Goal: Task Accomplishment & Management: Use online tool/utility

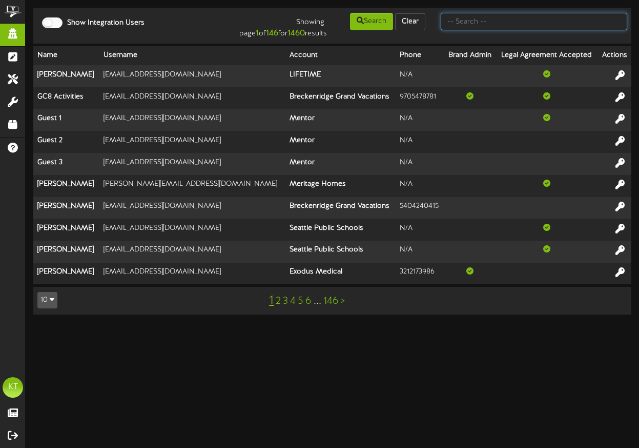
click at [475, 17] on input "text" at bounding box center [534, 21] width 187 height 17
type input "development+demo@revelmg.com"
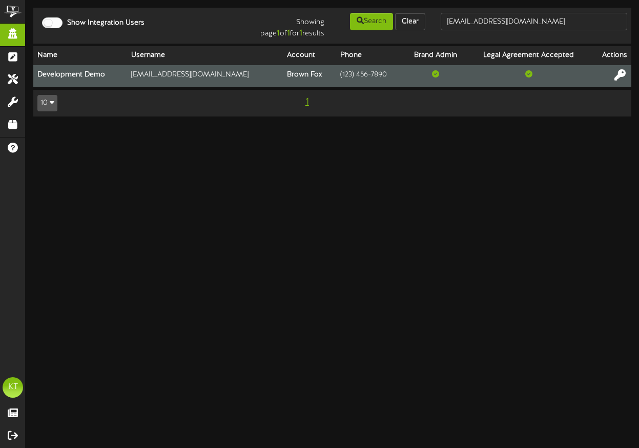
click at [618, 72] on icon at bounding box center [620, 74] width 11 height 11
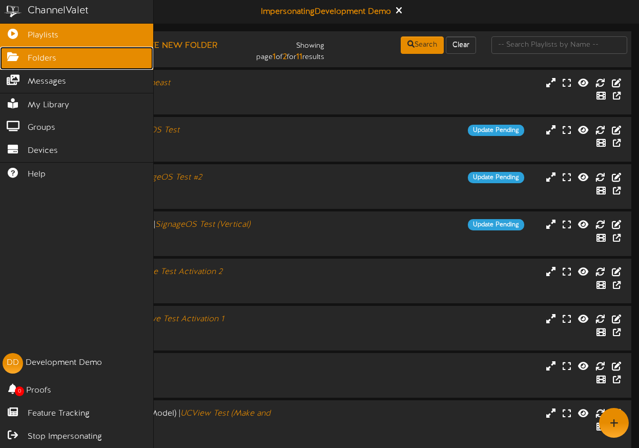
click at [14, 56] on icon at bounding box center [13, 56] width 26 height 8
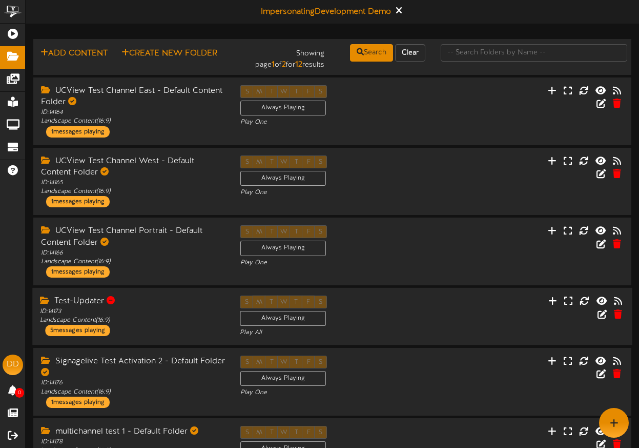
click at [191, 298] on div "Test-Updater" at bounding box center [132, 301] width 185 height 12
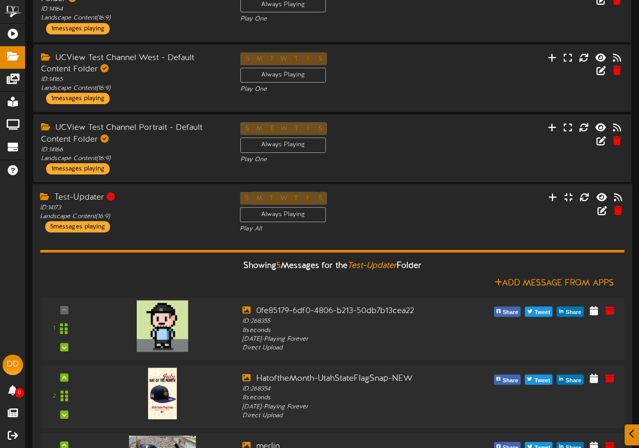
scroll to position [132, 0]
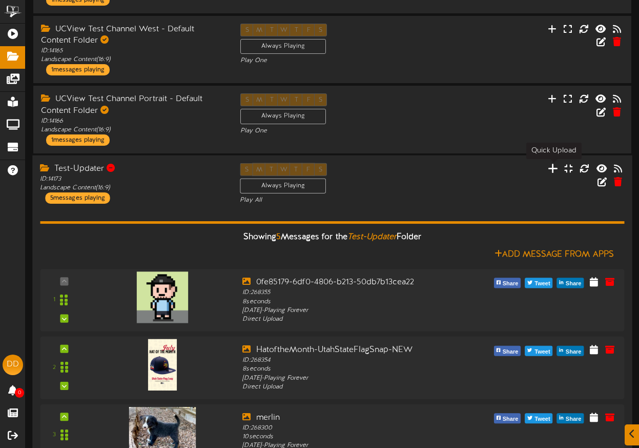
click at [555, 170] on icon at bounding box center [553, 168] width 10 height 11
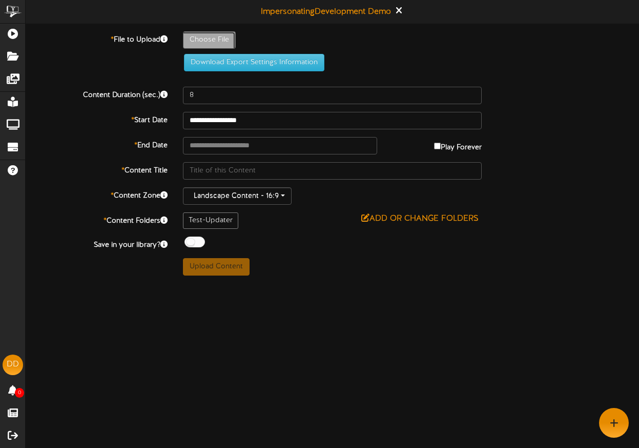
type input "**********"
type input "content-pending-horizontal"
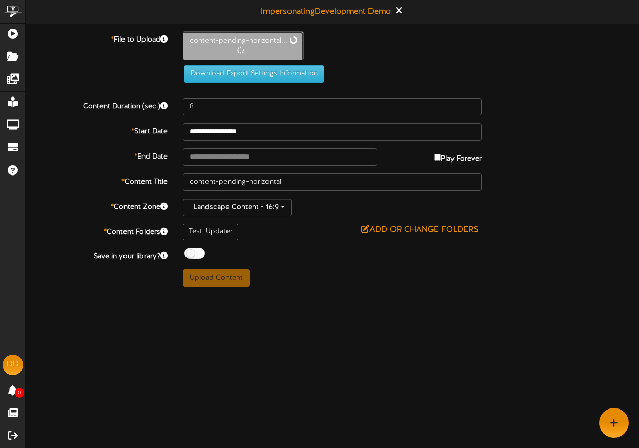
type input "4"
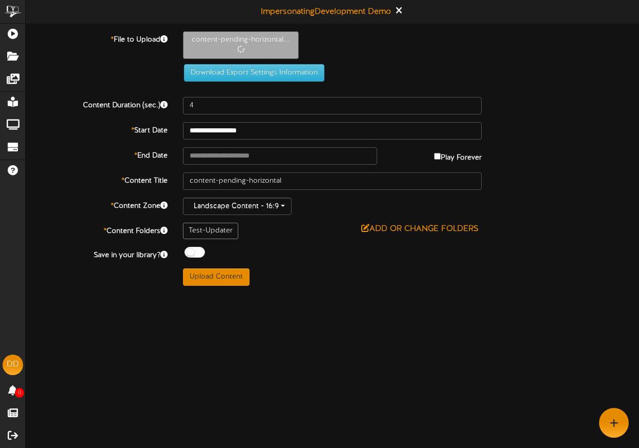
click at [551, 293] on html "ChannelValet Playlists Folders Messages My Library Groups Devices Help DD Devel…" at bounding box center [319, 146] width 639 height 293
